Goal: Task Accomplishment & Management: Complete application form

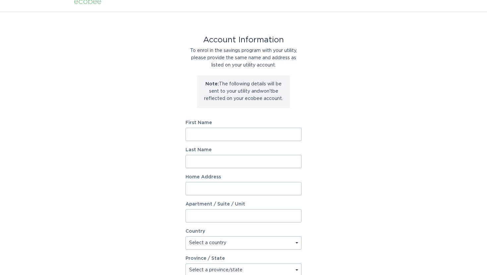
scroll to position [14, 0]
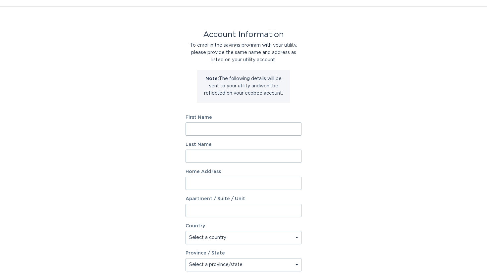
click at [238, 130] on input "First Name" at bounding box center [243, 129] width 116 height 13
type input "Reem"
click at [231, 185] on input "Home Address" at bounding box center [243, 183] width 116 height 13
click at [214, 155] on input "Haj ALI" at bounding box center [243, 156] width 116 height 13
type input "Haj Ali"
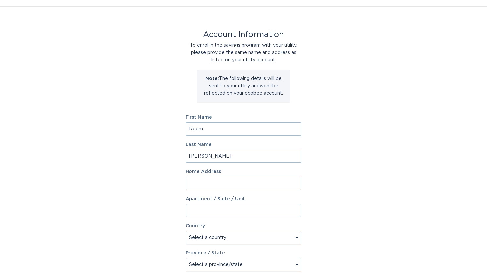
click at [212, 183] on input "Home Address" at bounding box center [243, 183] width 116 height 13
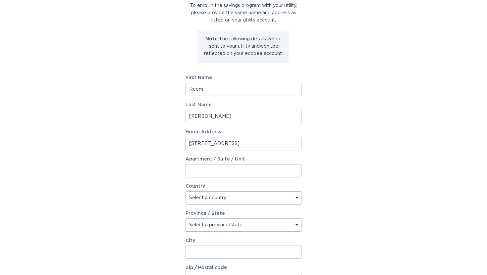
scroll to position [54, 0]
type input "5213 Tydman Way"
click at [220, 201] on select "Select a country Canada USA" at bounding box center [243, 197] width 116 height 13
select select "CA"
click at [185, 191] on select "Select a country Canada USA" at bounding box center [243, 197] width 116 height 13
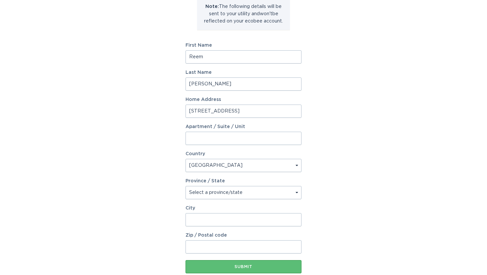
scroll to position [88, 0]
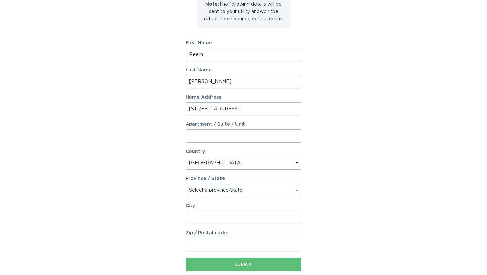
click at [223, 190] on select "Select a province/state Alberta British Columbia Manitoba New Brunswick Newfoun…" at bounding box center [243, 190] width 116 height 13
select select "ON"
click at [185, 184] on select "Select a province/state Alberta British Columbia Manitoba New Brunswick Newfoun…" at bounding box center [243, 190] width 116 height 13
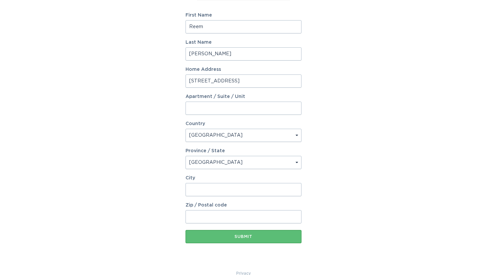
scroll to position [125, 0]
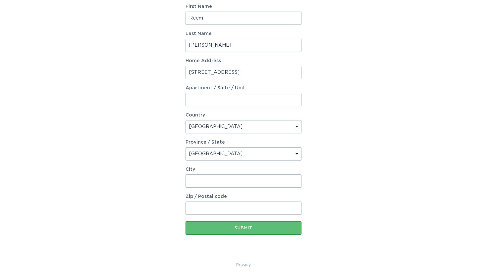
click at [215, 182] on input "City" at bounding box center [243, 181] width 116 height 13
type input "u"
type input "Burlington"
click at [227, 212] on input "Zip / Postal code" at bounding box center [243, 208] width 116 height 13
type input "L7L7B2"
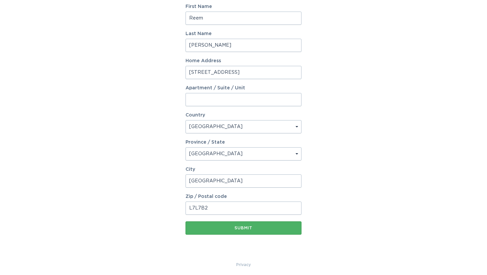
click at [231, 228] on div "Submit" at bounding box center [243, 228] width 109 height 4
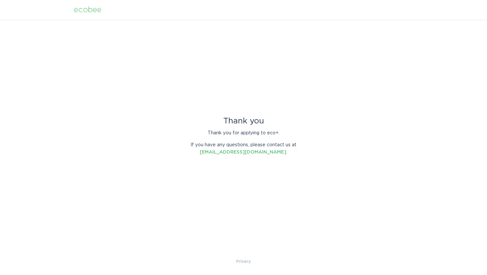
scroll to position [0, 0]
